Goal: Task Accomplishment & Management: Manage account settings

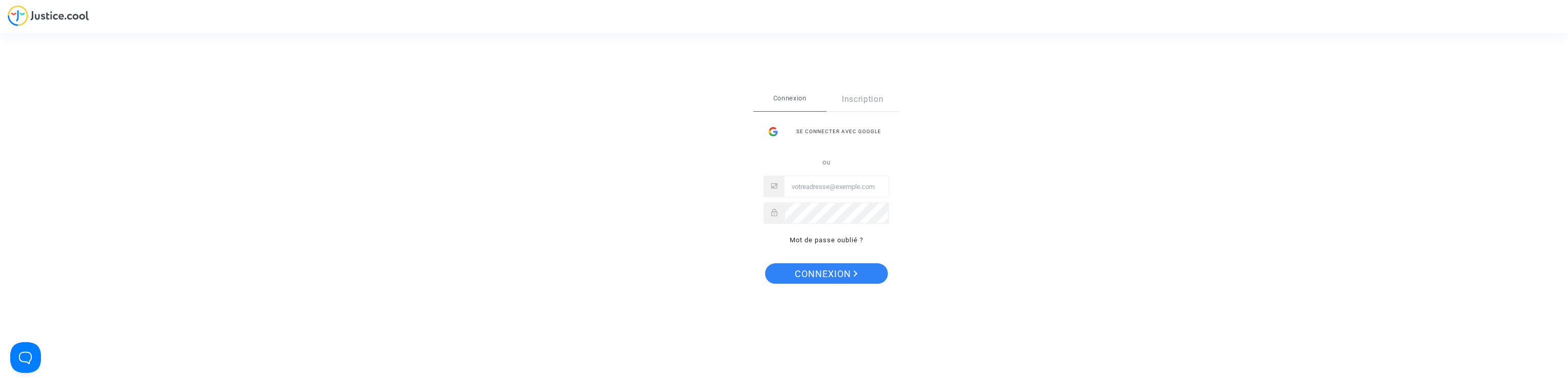
type input "[PERSON_NAME][EMAIL_ADDRESS][DOMAIN_NAME]"
click at [835, 276] on span "Connexion" at bounding box center [826, 274] width 63 height 21
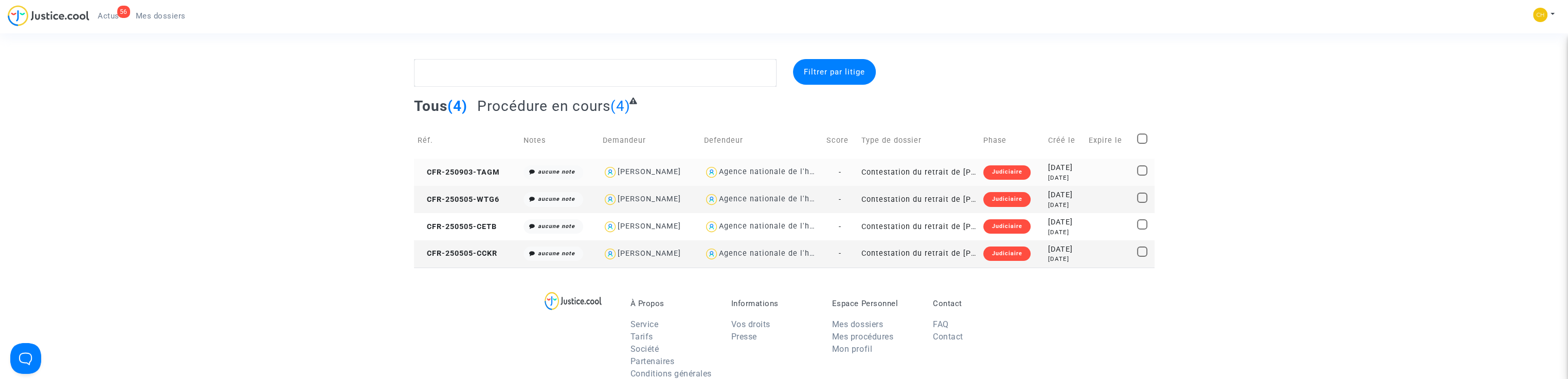
click at [642, 168] on div "[PERSON_NAME]" at bounding box center [649, 172] width 63 height 9
type textarea "@"[PERSON_NAME]" @"SOS MaPrimeRénov by Pitcher Avocat""
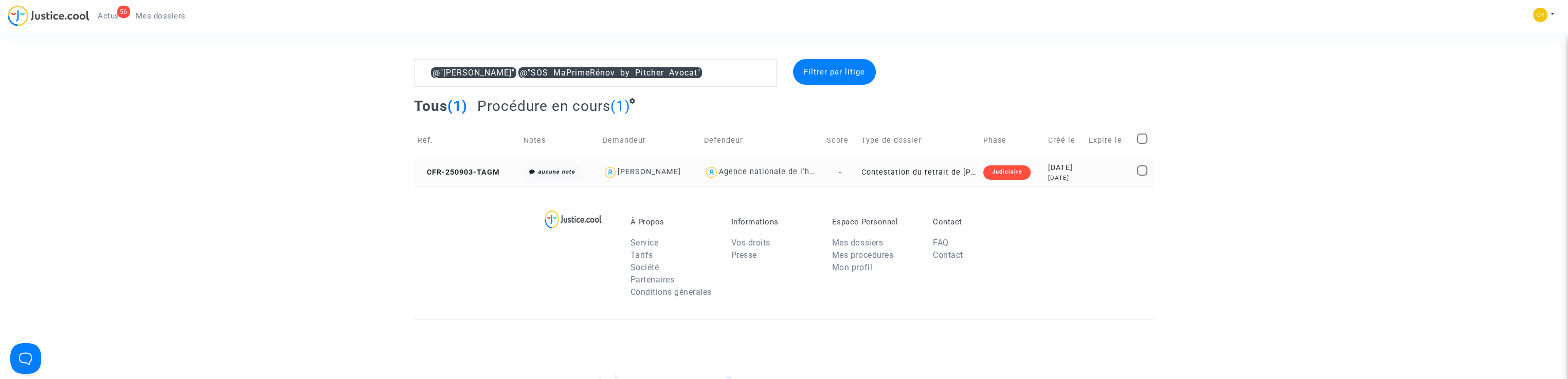
click at [927, 171] on td "Contestation du retrait de [PERSON_NAME] par l'ANAH (mandataire)" at bounding box center [919, 172] width 123 height 27
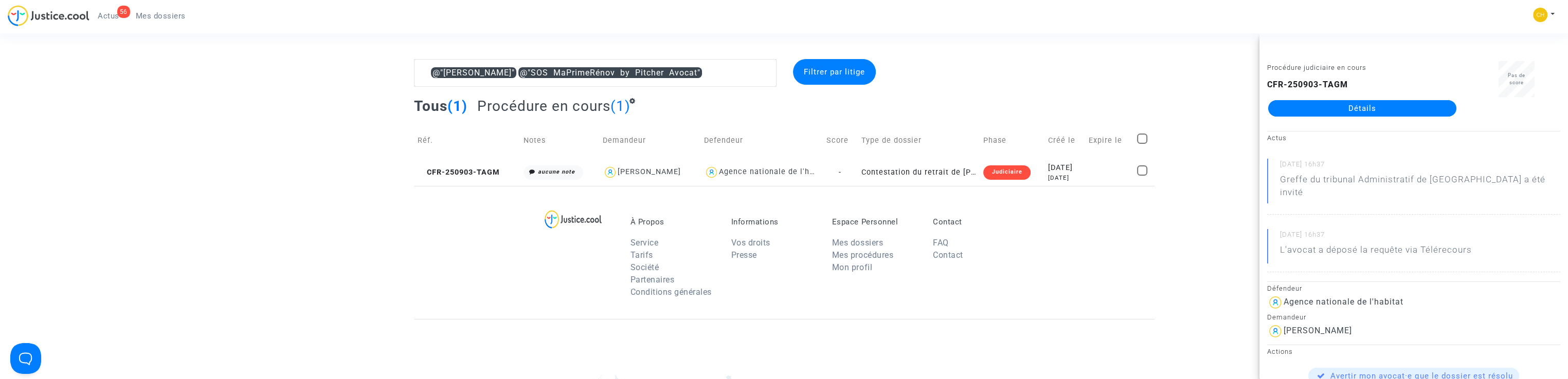
click at [1329, 110] on link "Détails" at bounding box center [1362, 108] width 188 height 17
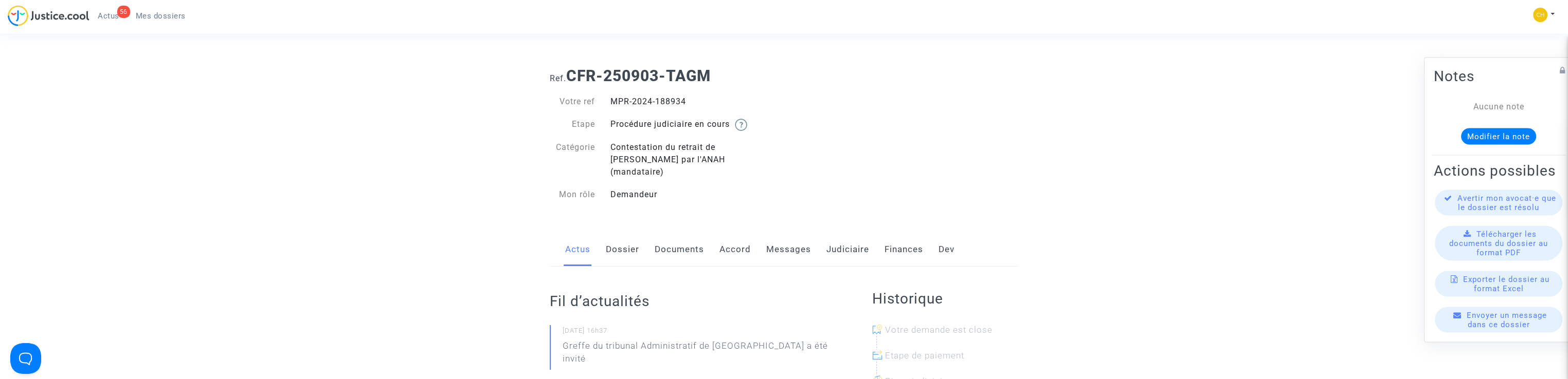
click at [1503, 254] on span "Télécharger les documents du dossier au format PDF" at bounding box center [1499, 243] width 99 height 28
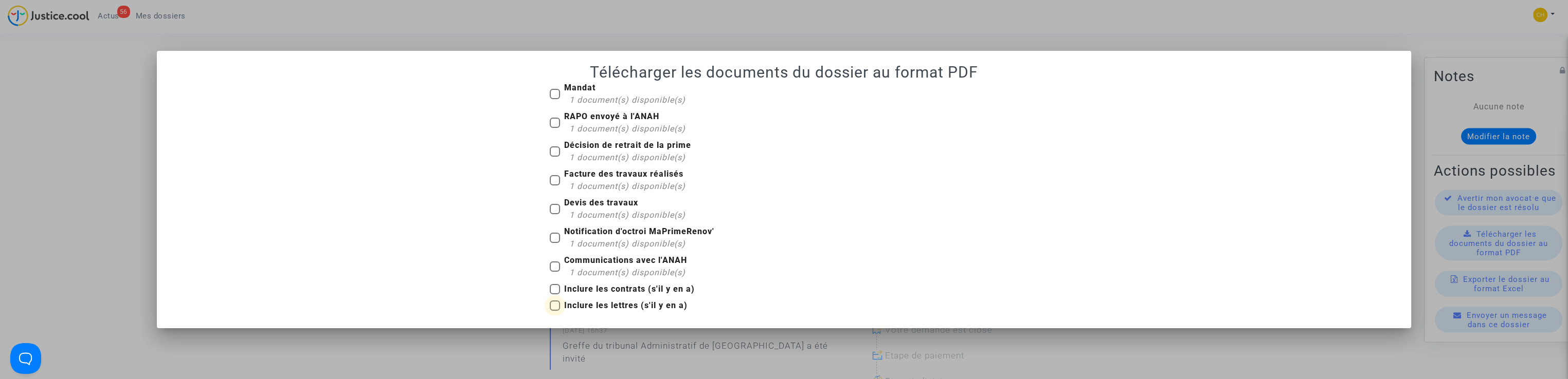
click at [555, 307] on span at bounding box center [555, 306] width 10 height 10
click at [555, 311] on input "Inclure les lettres (s'il y en a)" at bounding box center [555, 311] width 1 height 1
click at [552, 308] on span at bounding box center [555, 306] width 10 height 10
click at [555, 311] on input "Inclure les lettres (s'il y en a)" at bounding box center [555, 311] width 1 height 1
checkbox input "false"
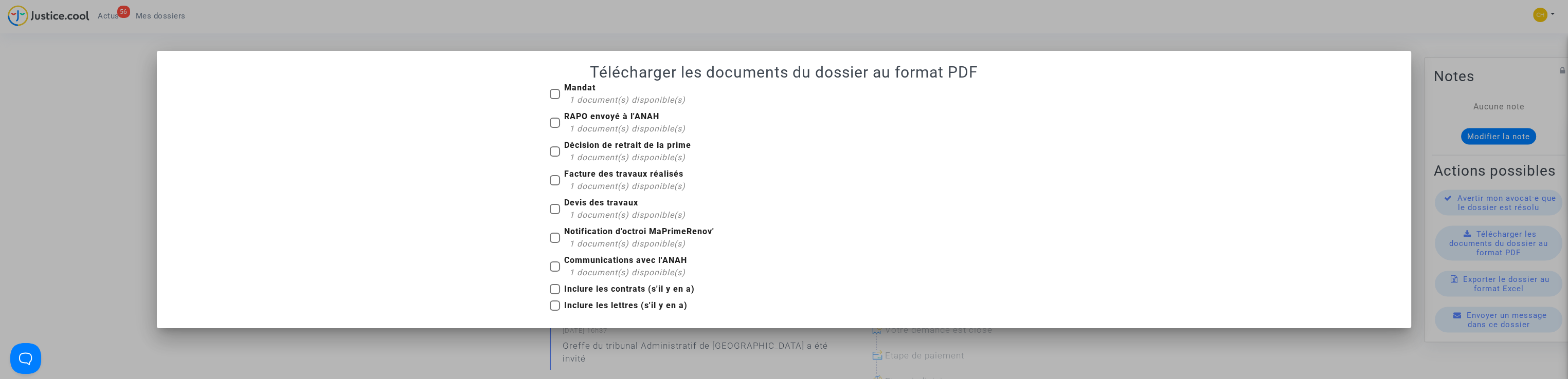
click at [1095, 37] on div at bounding box center [784, 189] width 1568 height 379
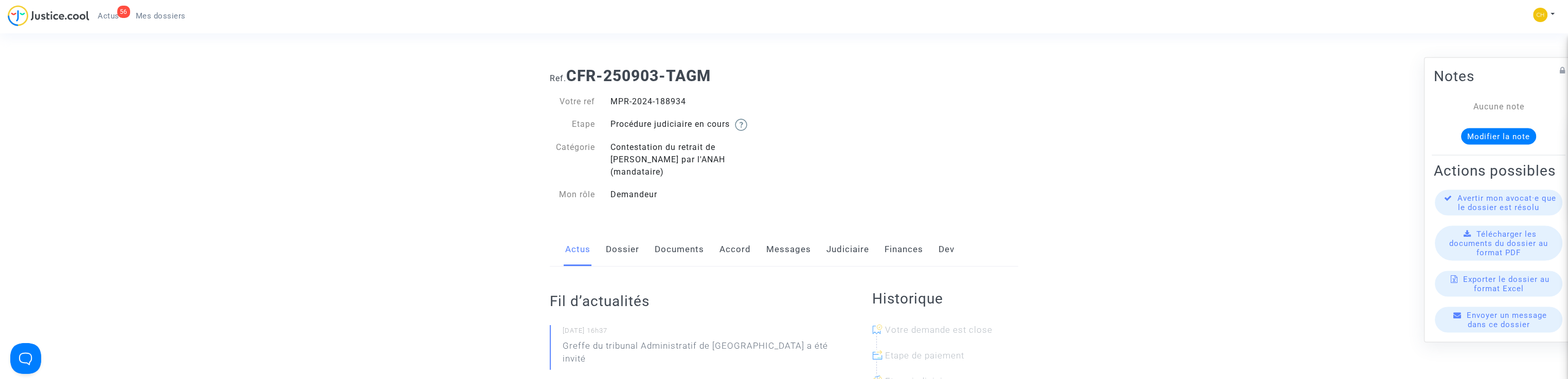
click at [696, 238] on link "Documents" at bounding box center [679, 249] width 50 height 34
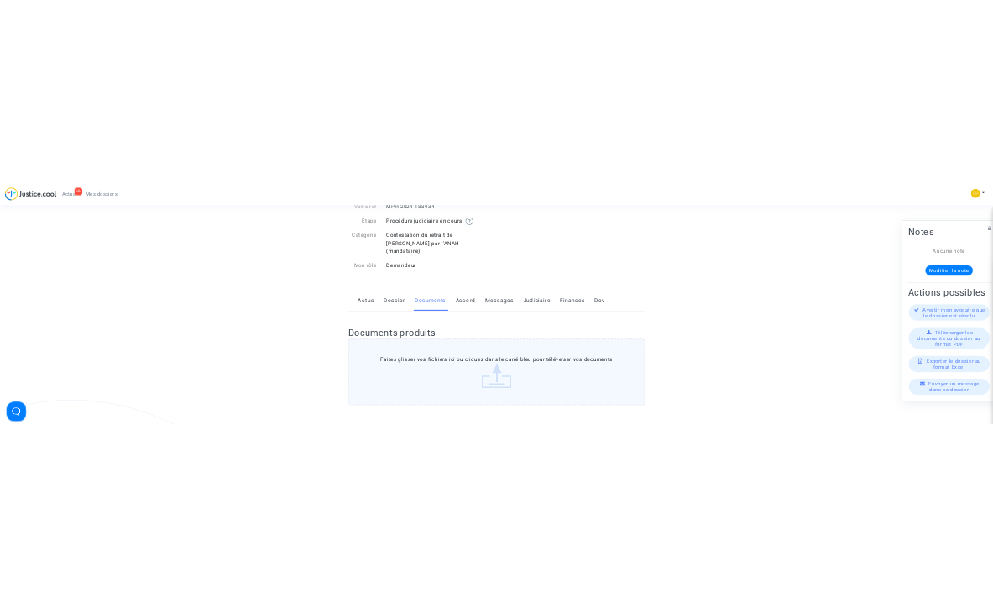
scroll to position [336, 0]
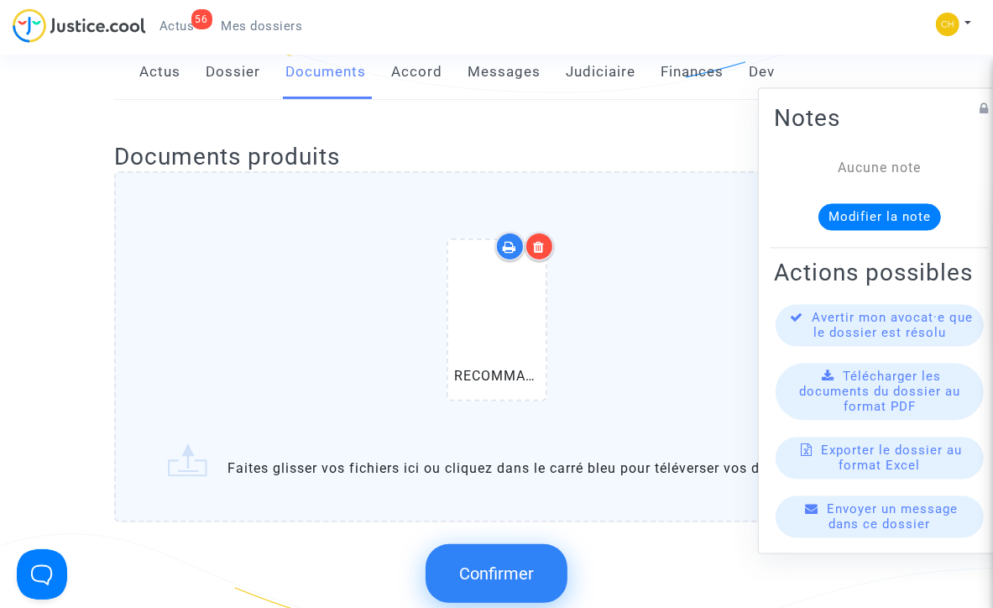
click at [472, 563] on span "Confirmer" at bounding box center [496, 573] width 75 height 20
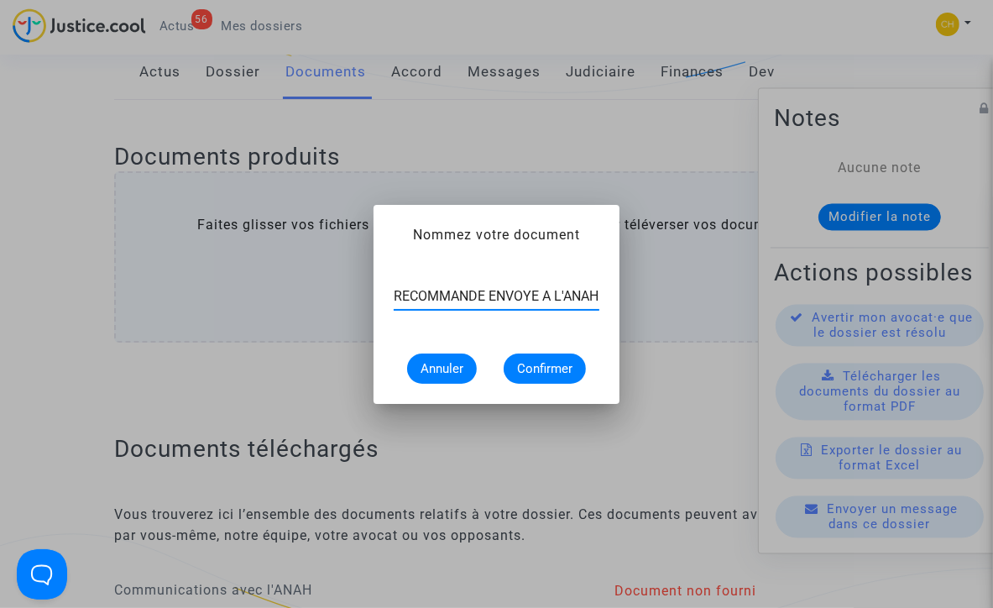
scroll to position [0, 3]
type input "RECOMMANDE ENVOYE A L'ANAH"
